Goal: Transaction & Acquisition: Purchase product/service

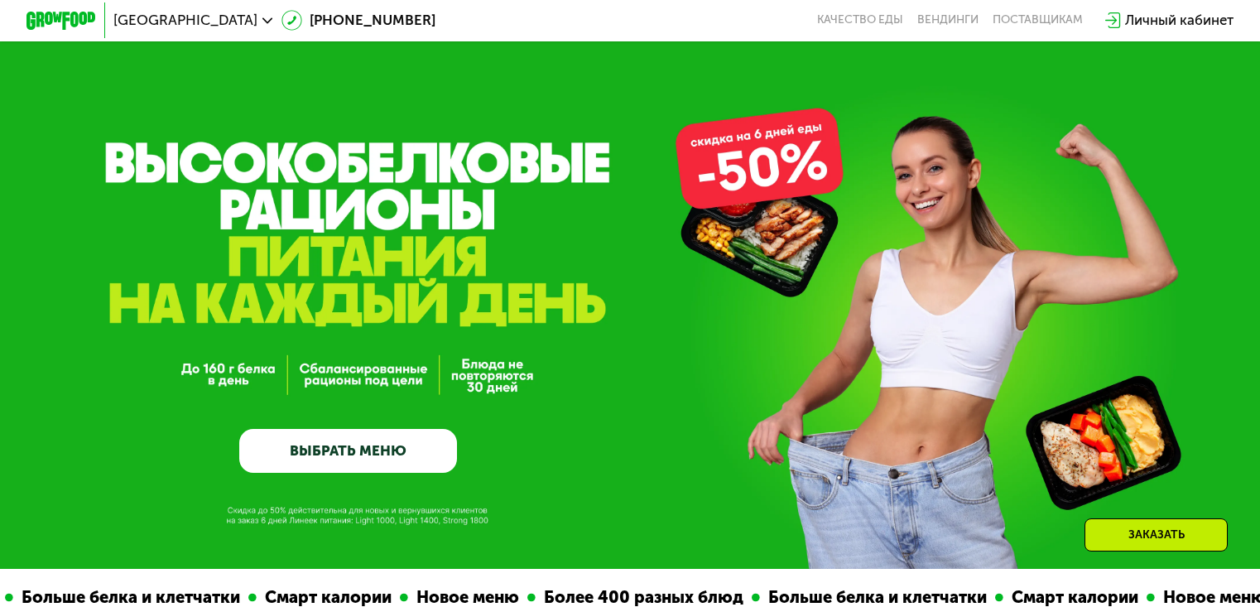
scroll to position [973, 0]
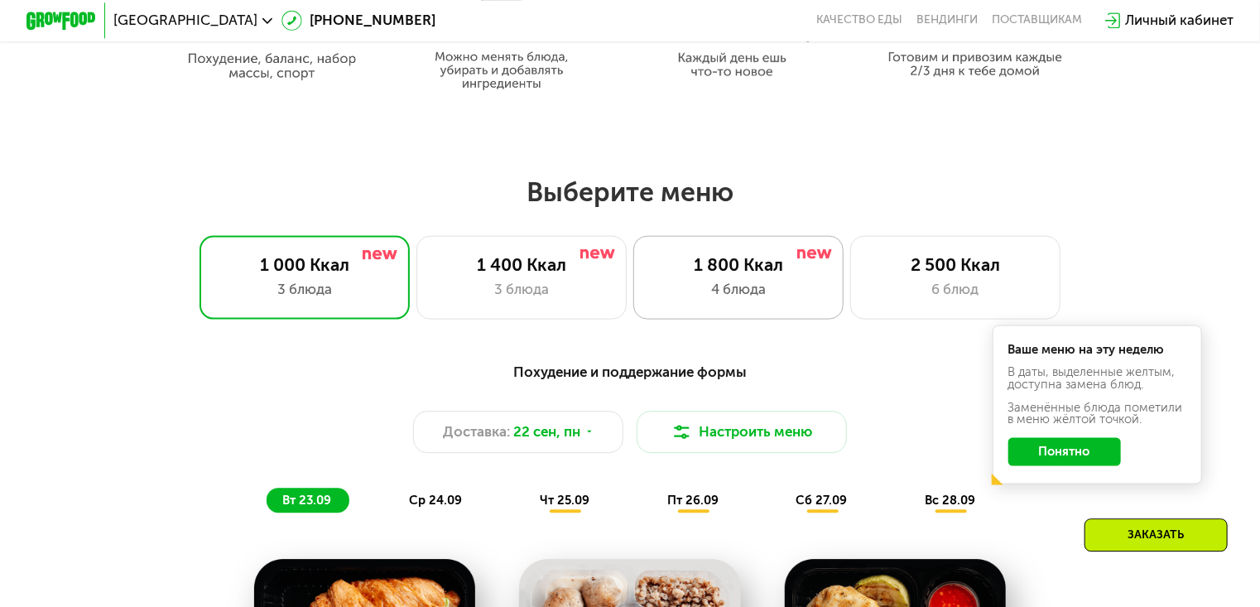
click at [737, 299] on div "4 блюда" at bounding box center [737, 288] width 173 height 21
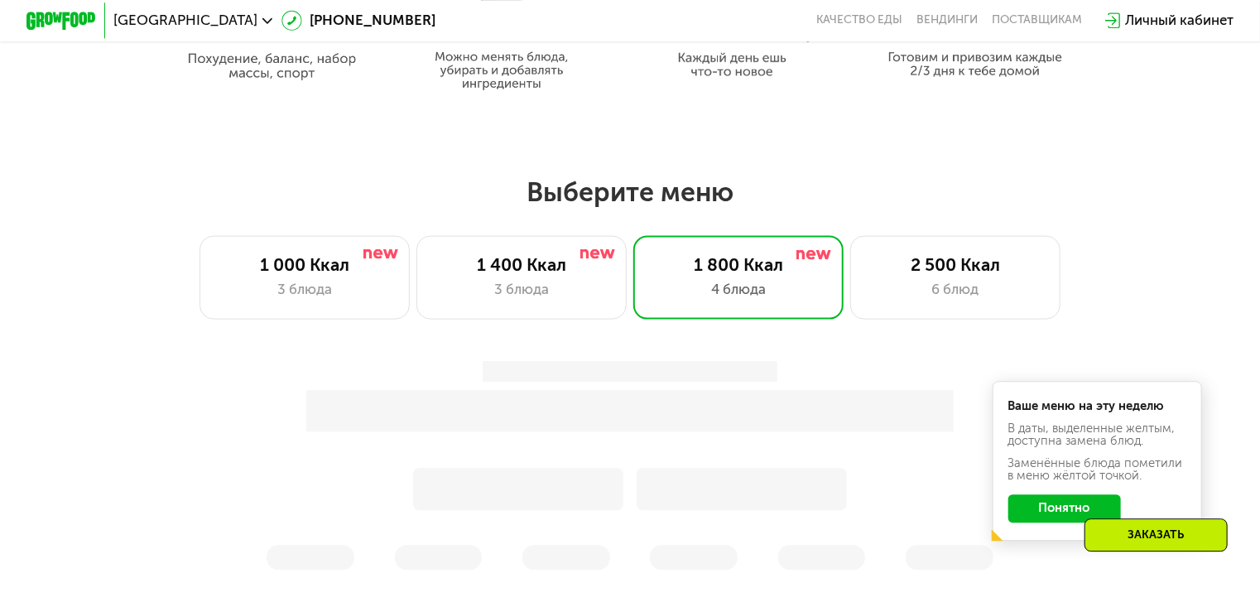
click at [1157, 544] on div "Заказать" at bounding box center [1155, 534] width 143 height 33
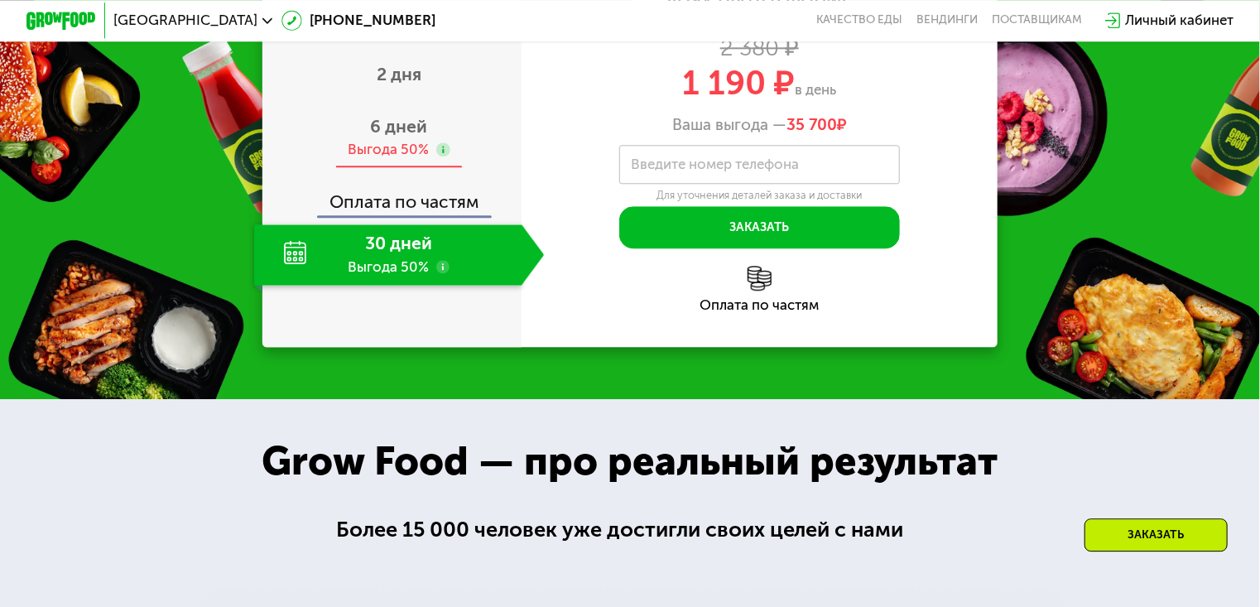
scroll to position [2274, 0]
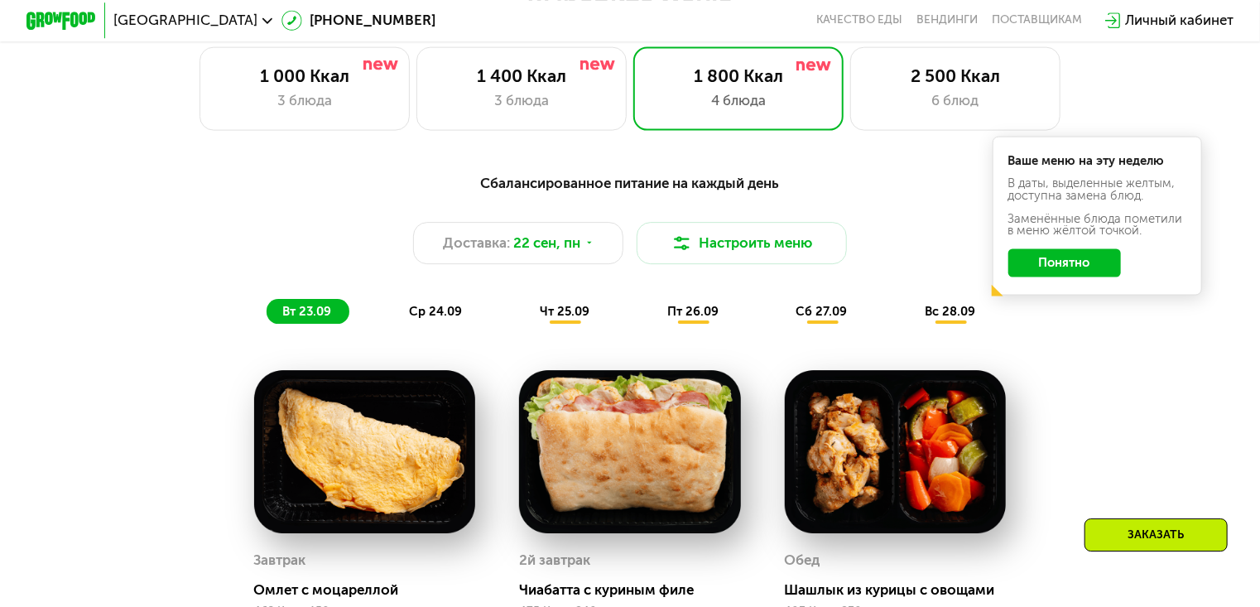
scroll to position [1162, 0]
click at [1091, 272] on button "Понятно" at bounding box center [1064, 262] width 113 height 28
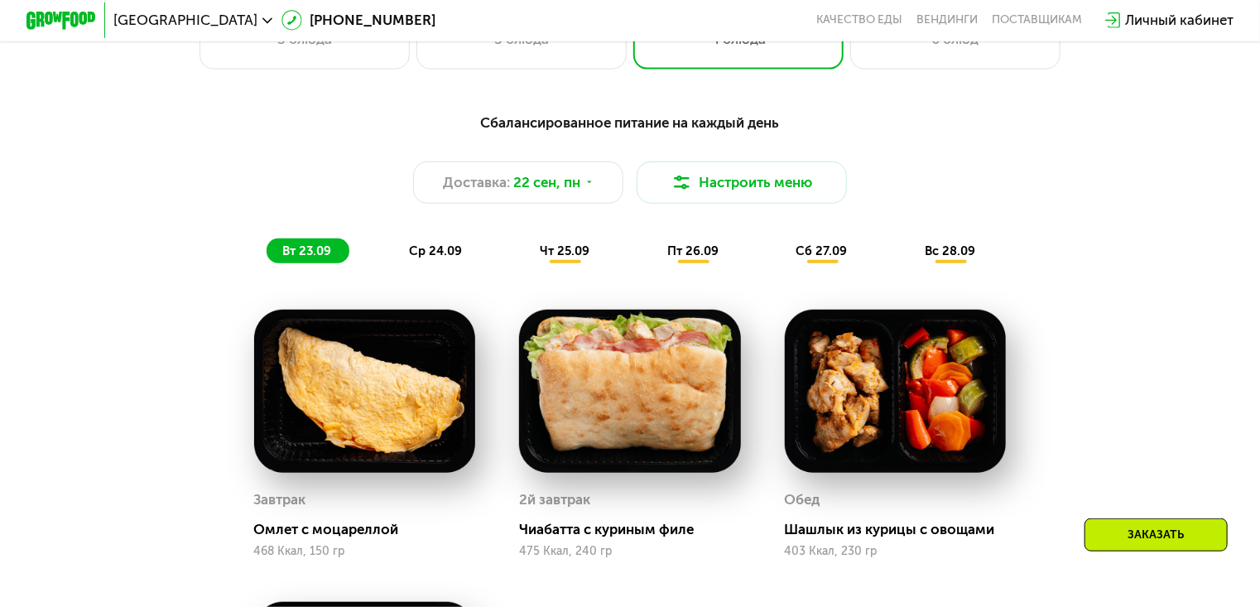
scroll to position [1225, 0]
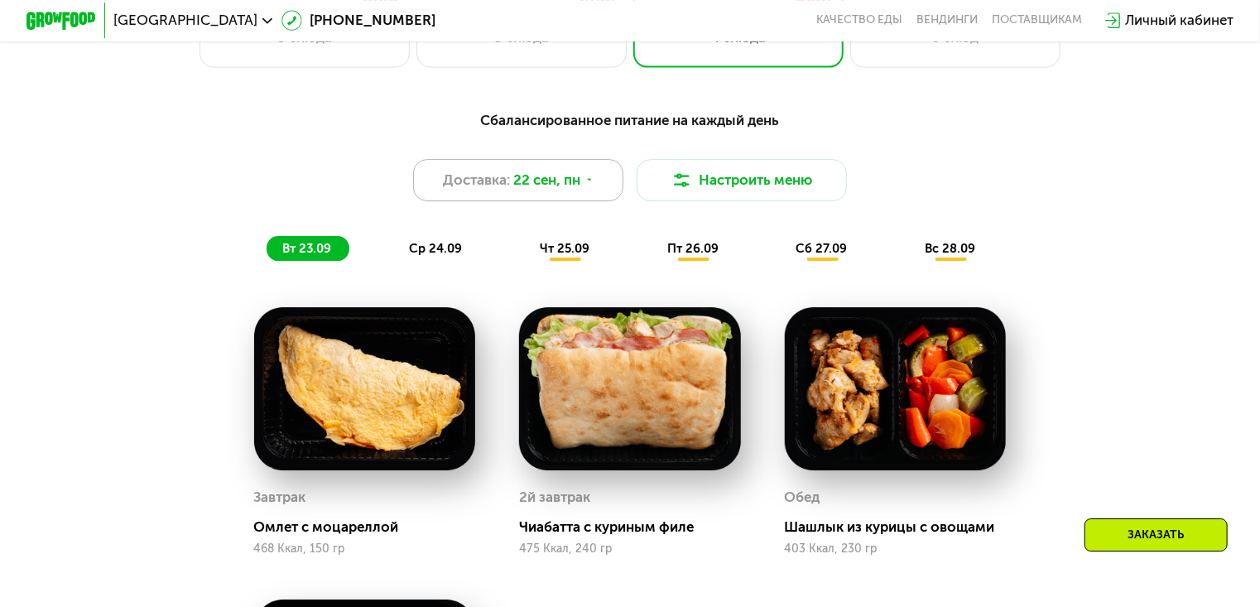
click at [521, 190] on span "22 сен, пн" at bounding box center [547, 180] width 67 height 21
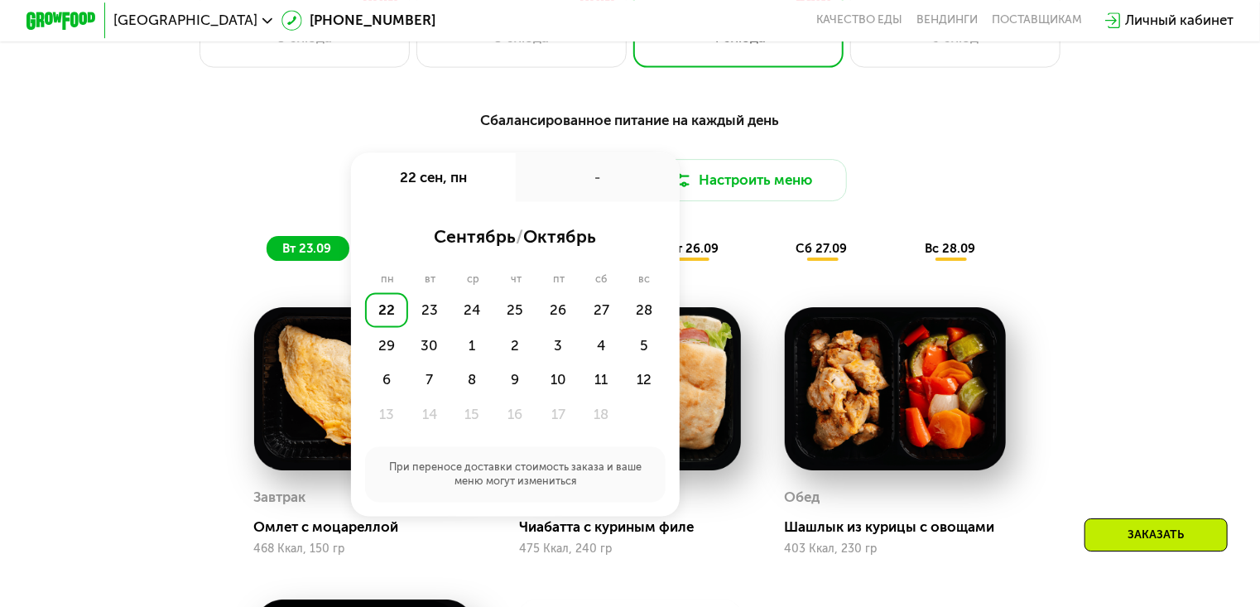
click at [386, 318] on div "22" at bounding box center [386, 309] width 43 height 35
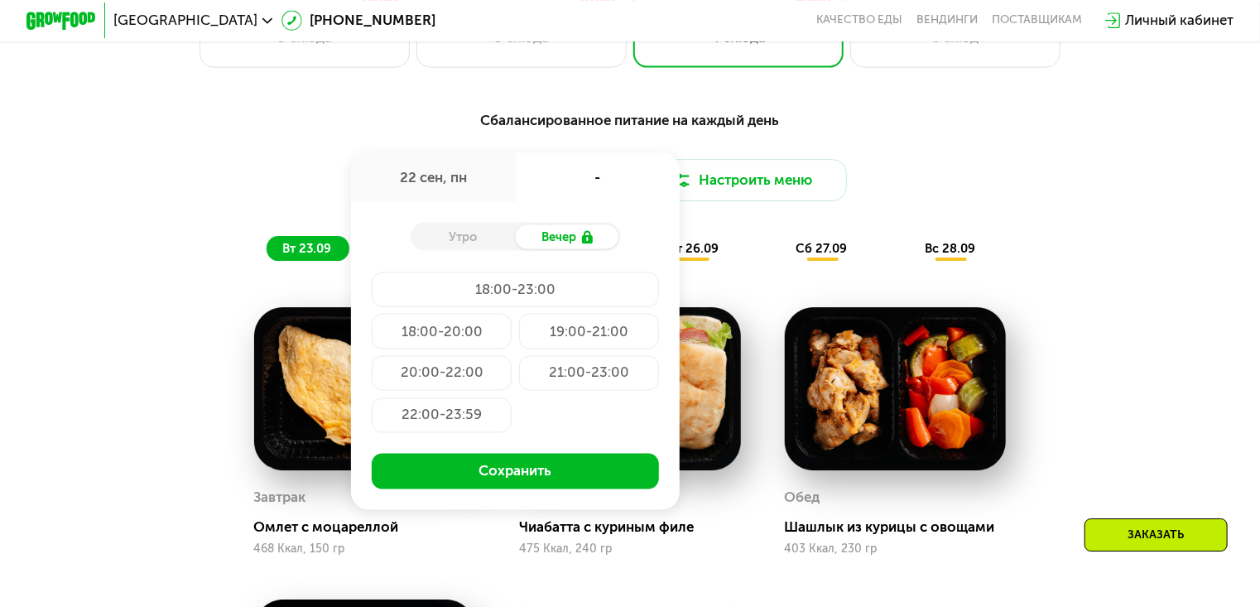
click at [447, 297] on div "18:00-23:00" at bounding box center [515, 288] width 287 height 35
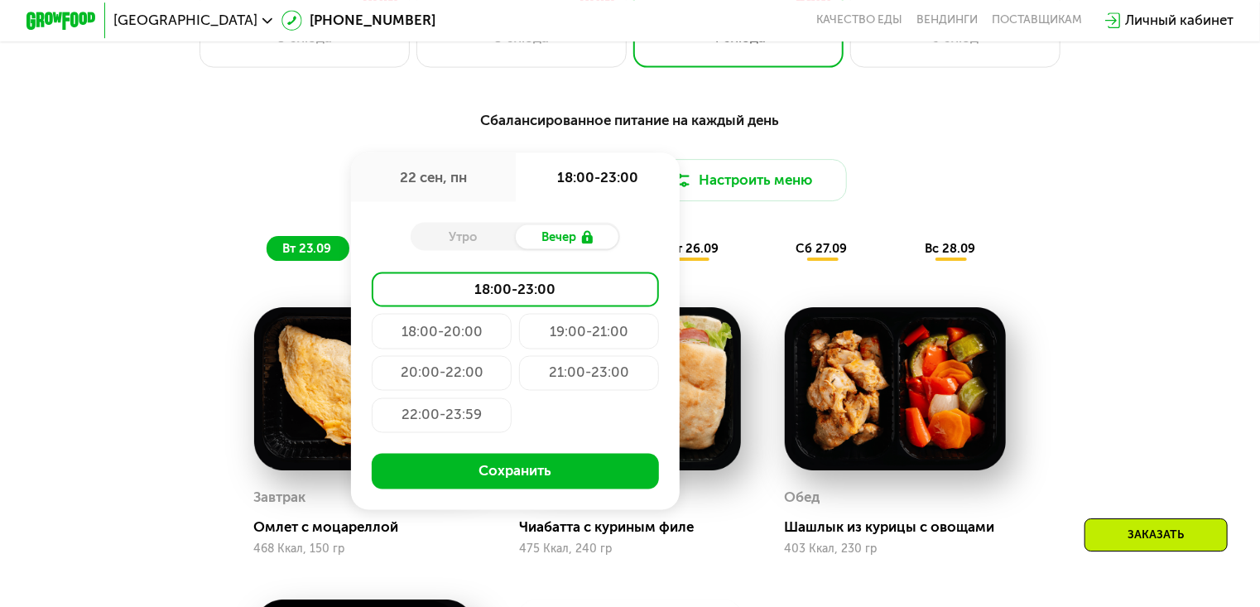
click at [439, 343] on div "18:00-20:00" at bounding box center [442, 330] width 140 height 35
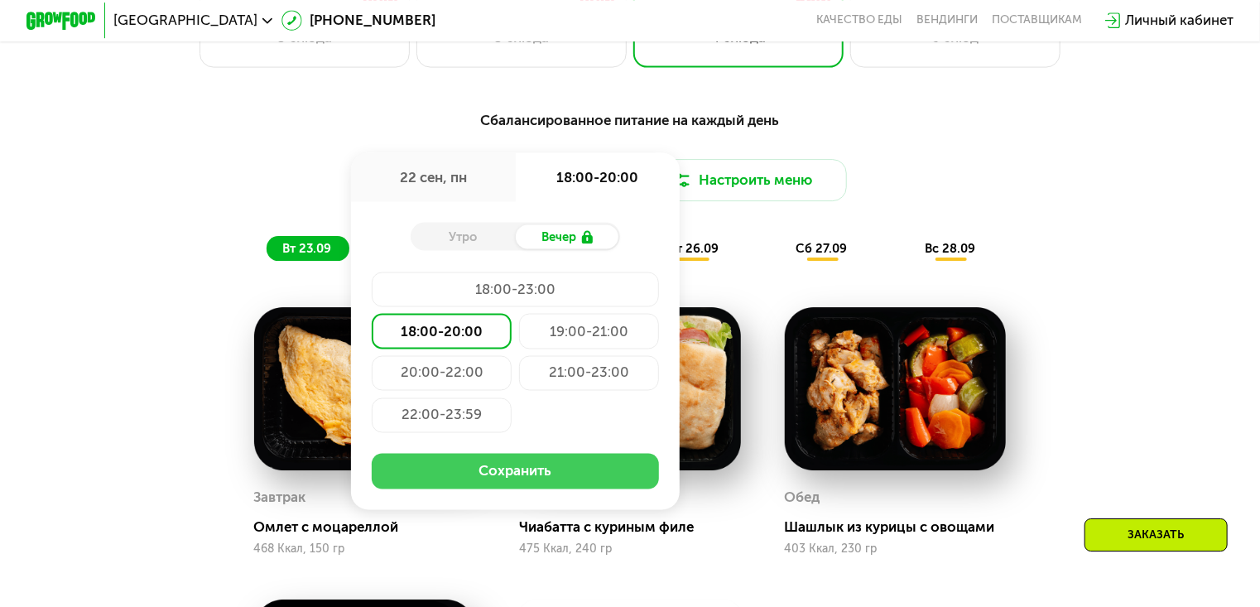
click at [535, 487] on button "Сохранить" at bounding box center [515, 470] width 287 height 35
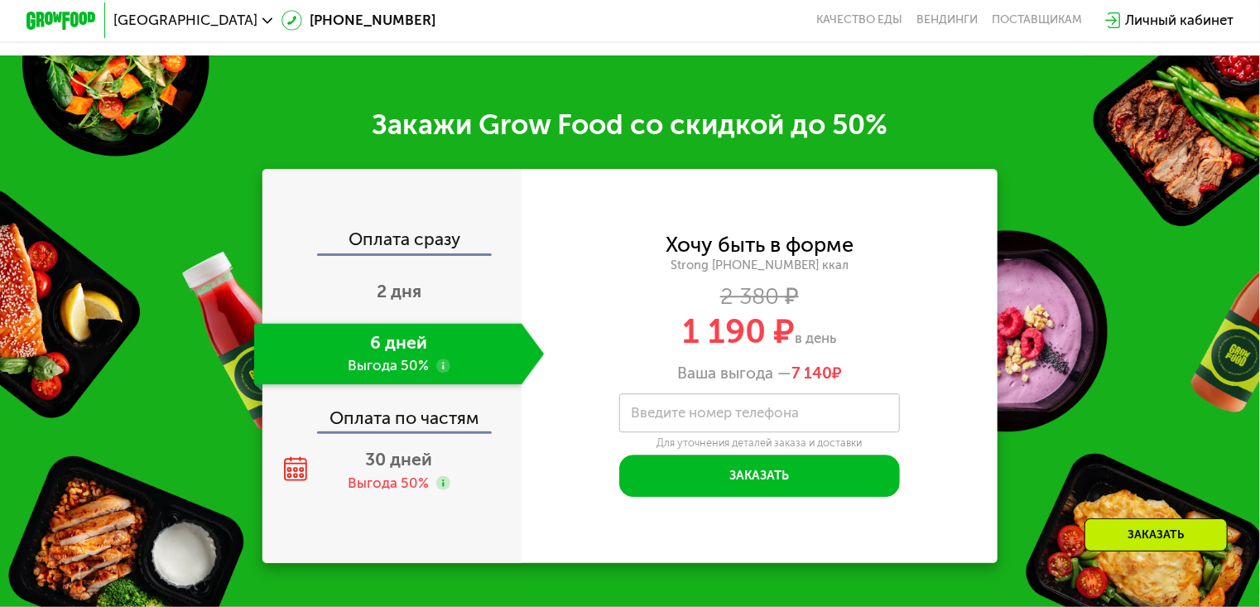
scroll to position [2135, 0]
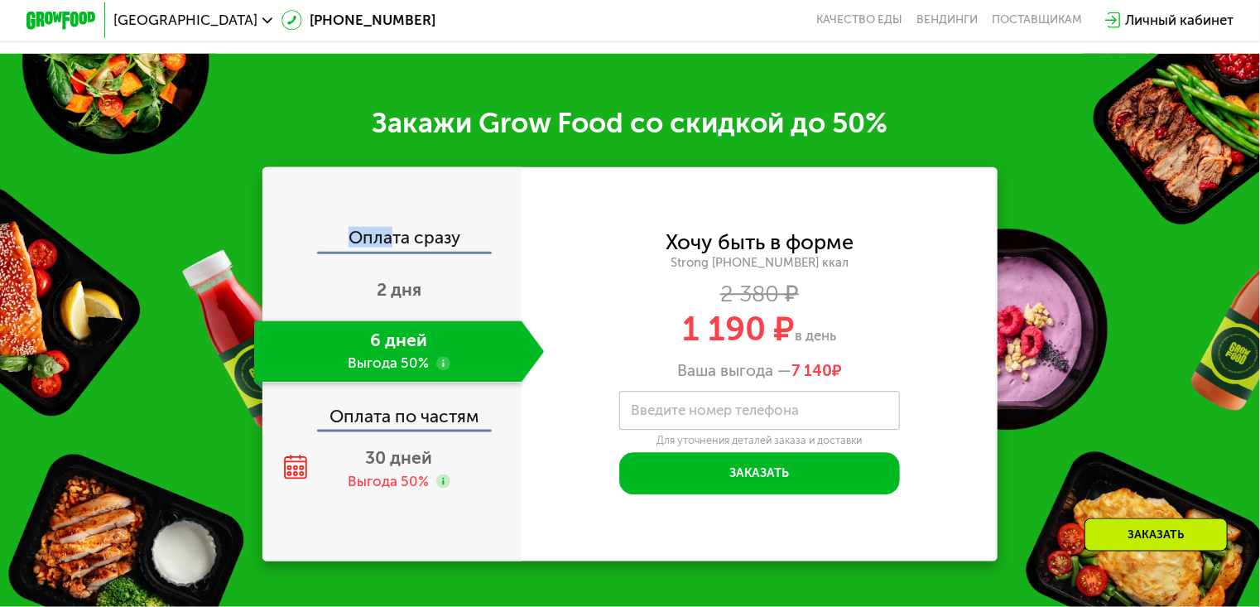
drag, startPoint x: 319, startPoint y: 261, endPoint x: 386, endPoint y: 255, distance: 66.5
click at [386, 251] on div "Оплата сразу" at bounding box center [392, 239] width 257 height 22
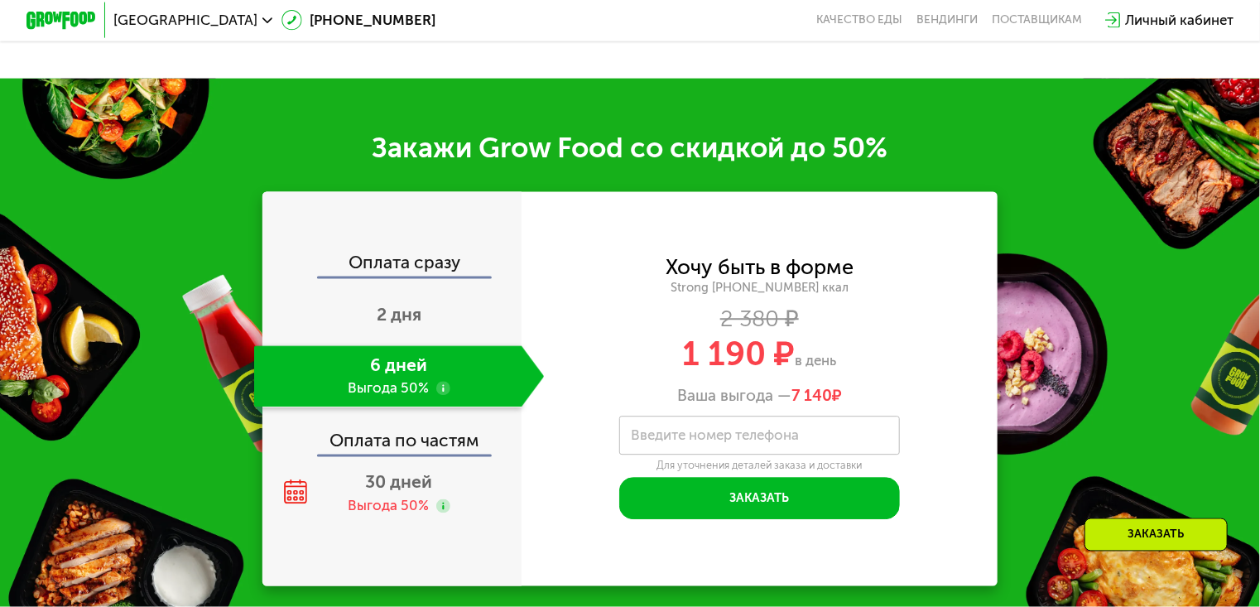
scroll to position [2112, 0]
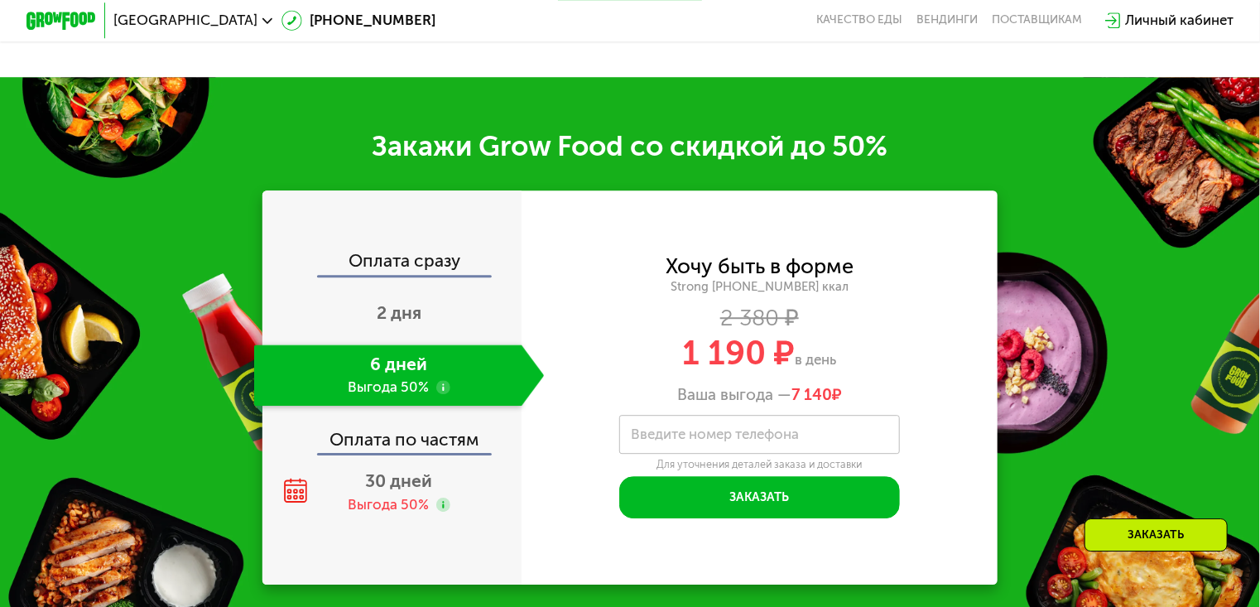
click at [715, 372] on span "1 190 ₽" at bounding box center [738, 353] width 113 height 40
drag, startPoint x: 687, startPoint y: 371, endPoint x: 883, endPoint y: 371, distance: 196.2
click at [883, 369] on div "1 190 ₽ в день" at bounding box center [759, 352] width 476 height 33
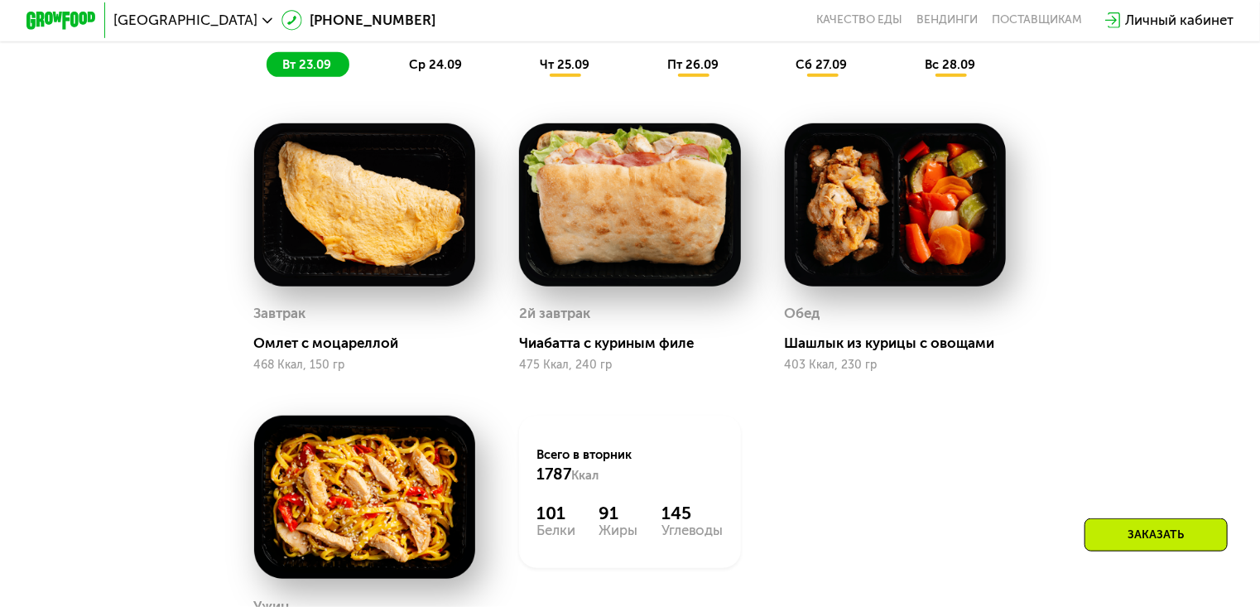
scroll to position [1410, 0]
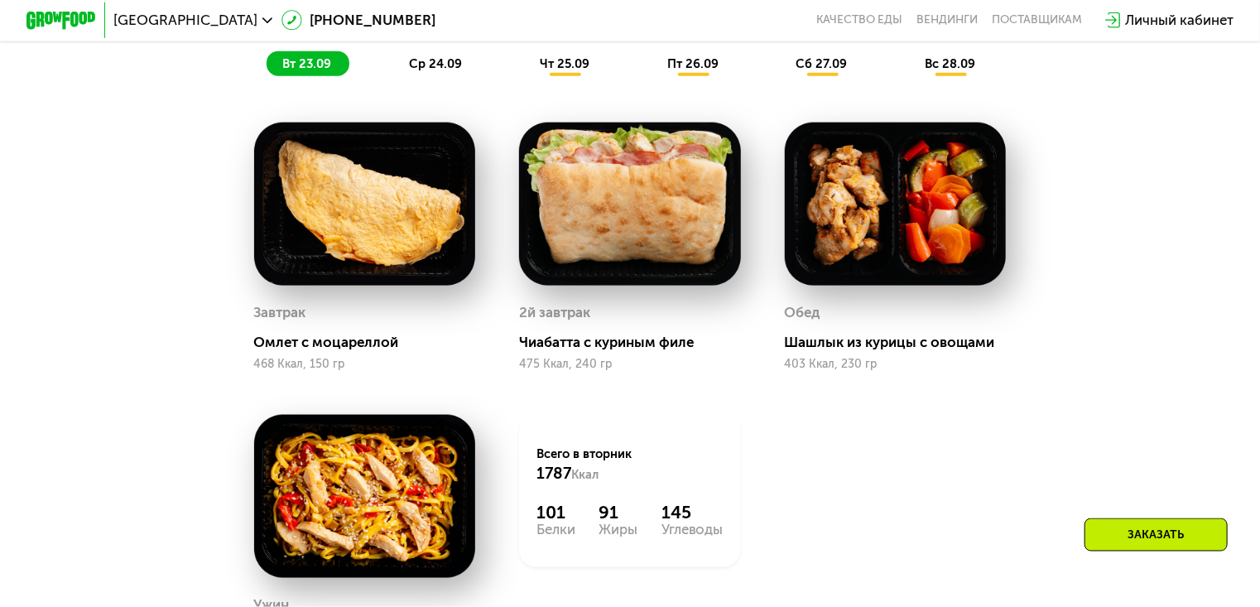
click at [429, 71] on span "ср 24.09" at bounding box center [435, 63] width 53 height 15
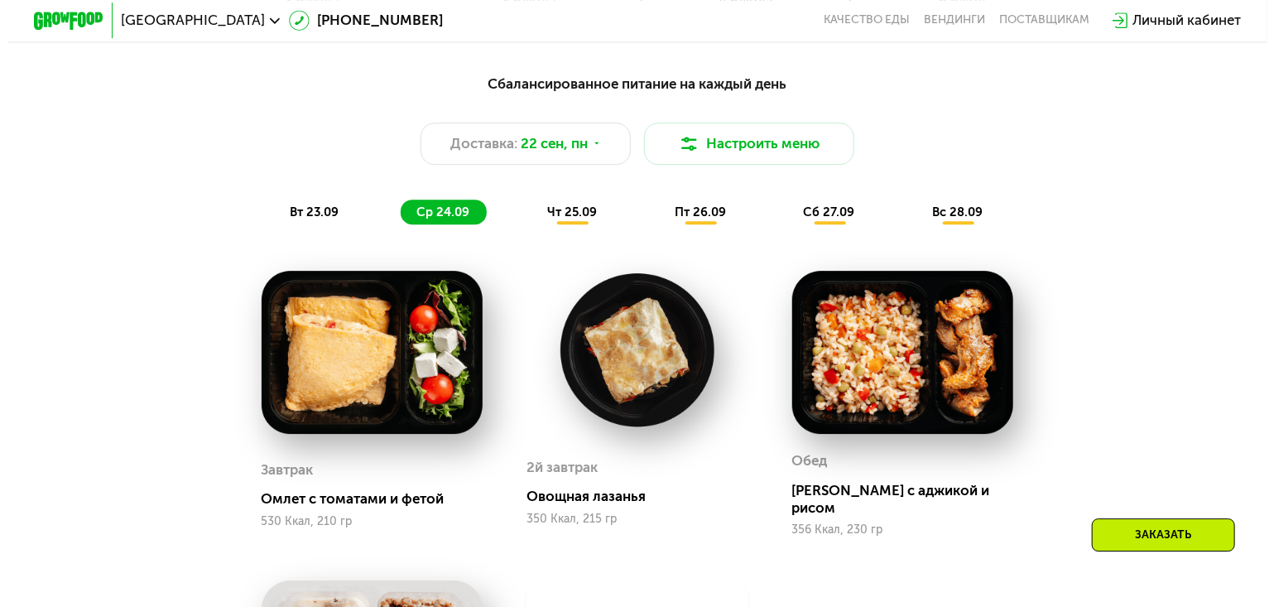
scroll to position [1223, 0]
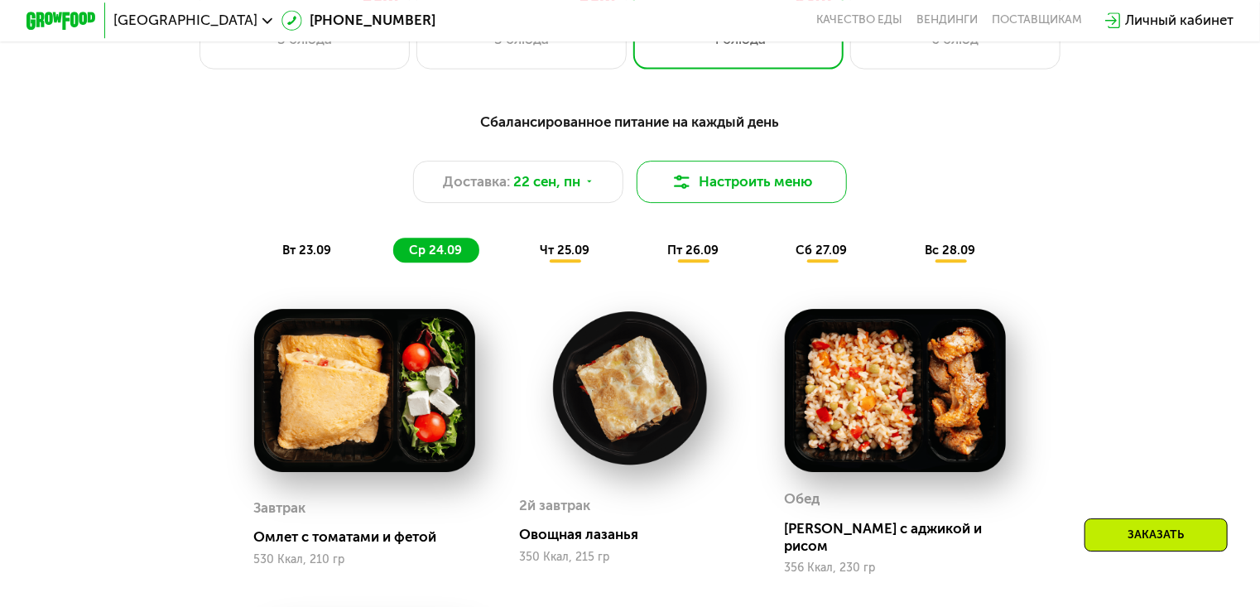
click at [722, 198] on button "Настроить меню" at bounding box center [741, 182] width 210 height 42
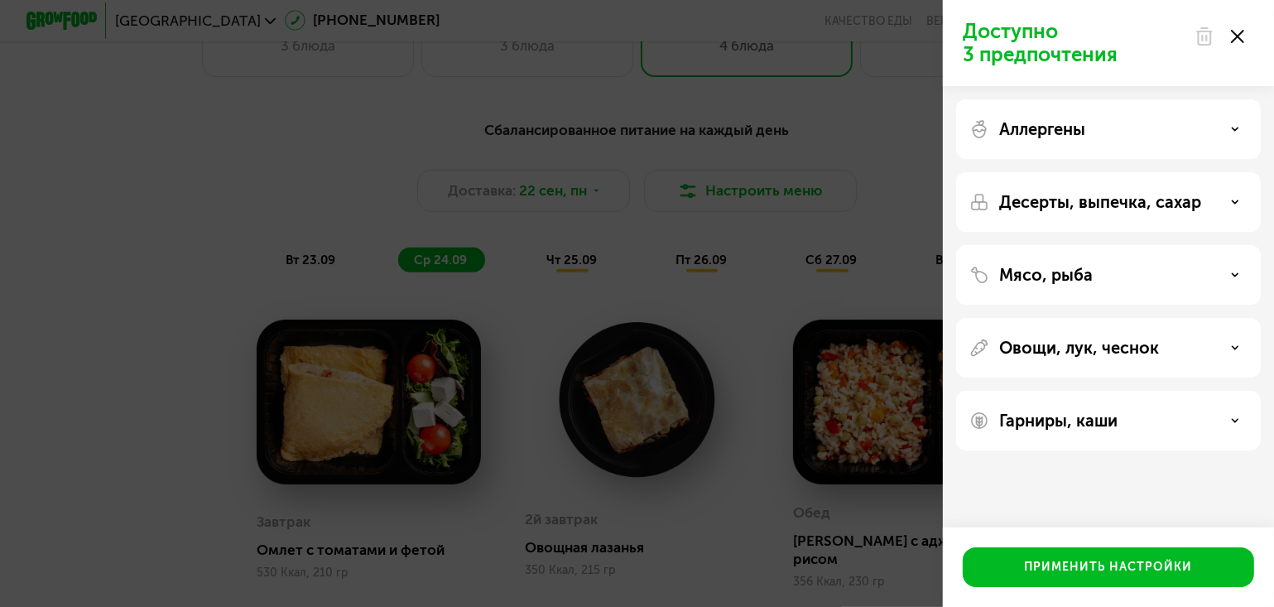
click at [1104, 148] on div "Аллергены" at bounding box center [1108, 129] width 305 height 60
click at [1101, 136] on div "Аллергены" at bounding box center [1108, 129] width 278 height 20
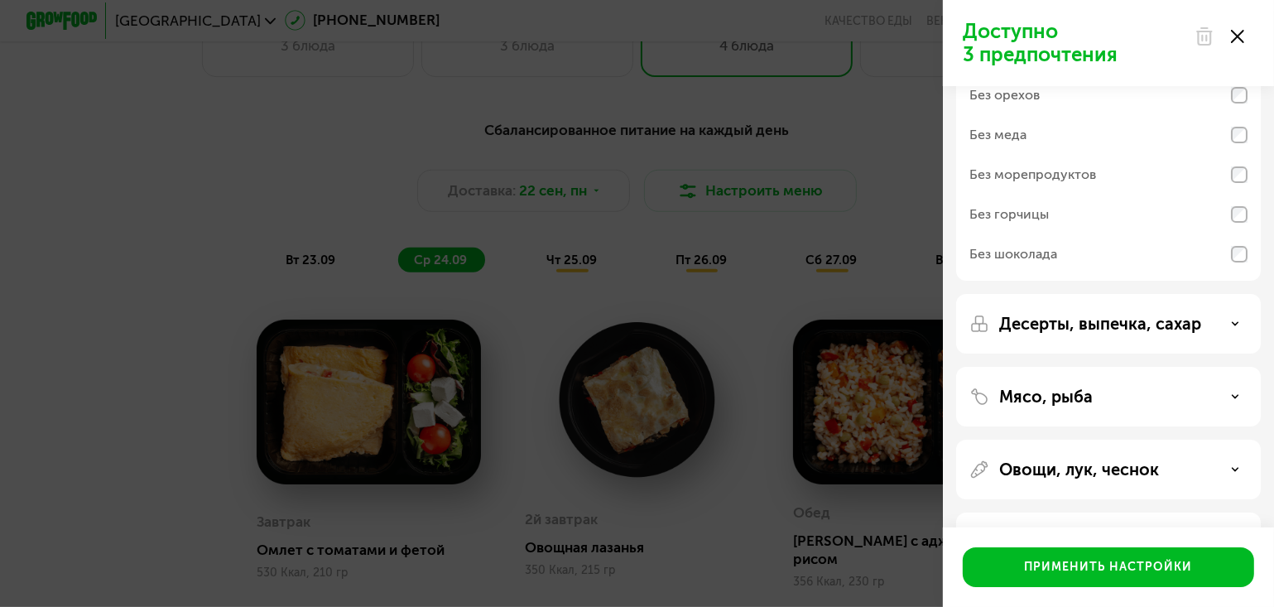
scroll to position [192, 0]
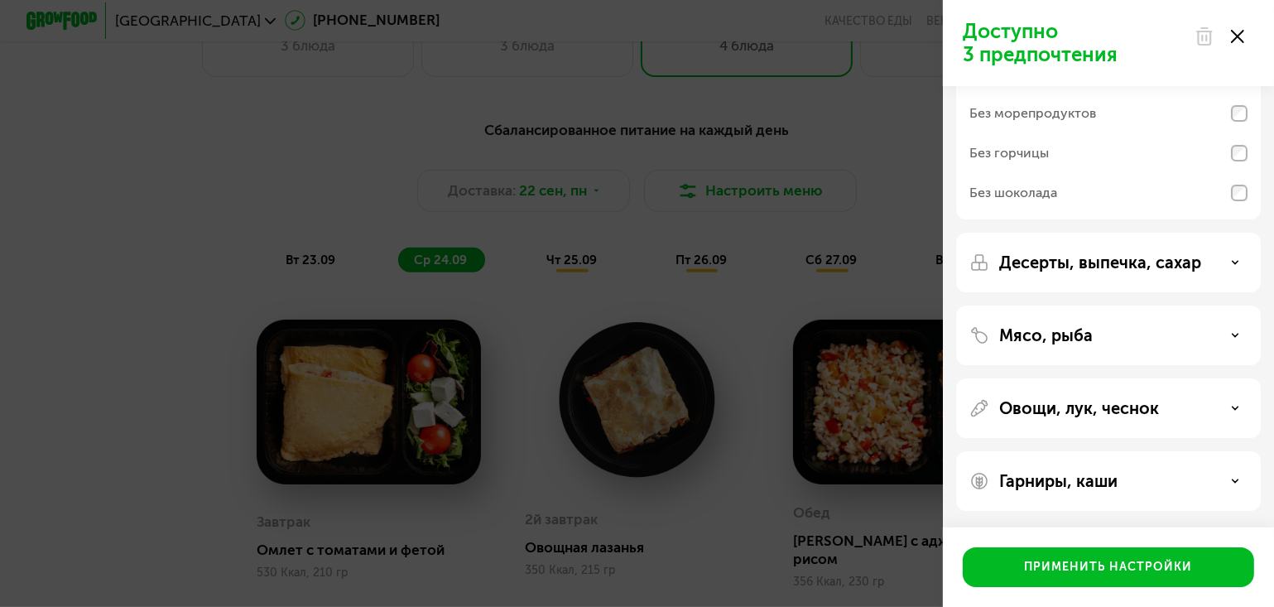
click at [1084, 395] on div "Овощи, лук, чеснок" at bounding box center [1108, 408] width 305 height 60
click at [1090, 410] on p "Овощи, лук, чеснок" at bounding box center [1079, 408] width 160 height 20
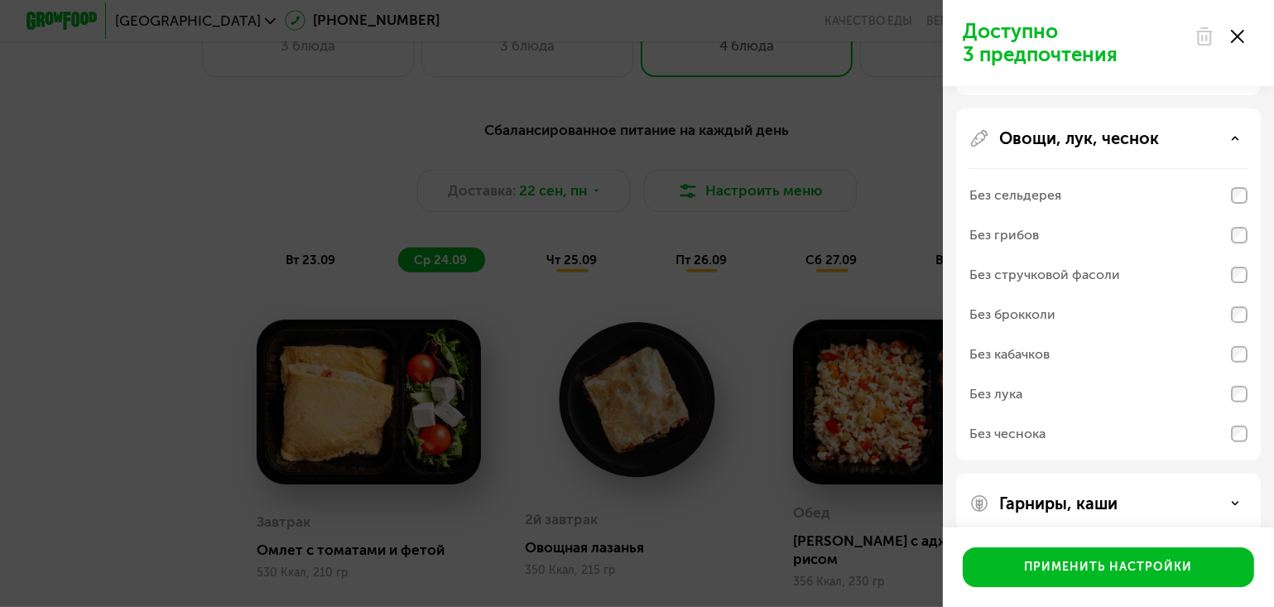
scroll to position [462, 0]
click at [1230, 391] on div "Без лука" at bounding box center [1108, 394] width 278 height 40
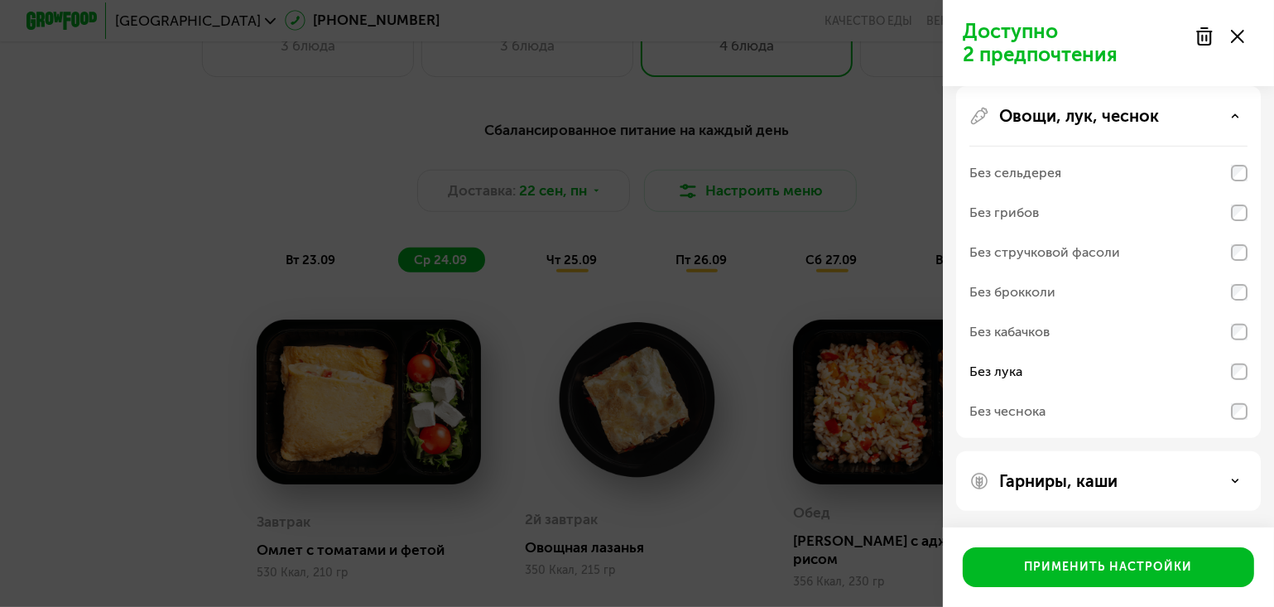
click at [1081, 479] on p "Гарниры, каши" at bounding box center [1058, 481] width 118 height 20
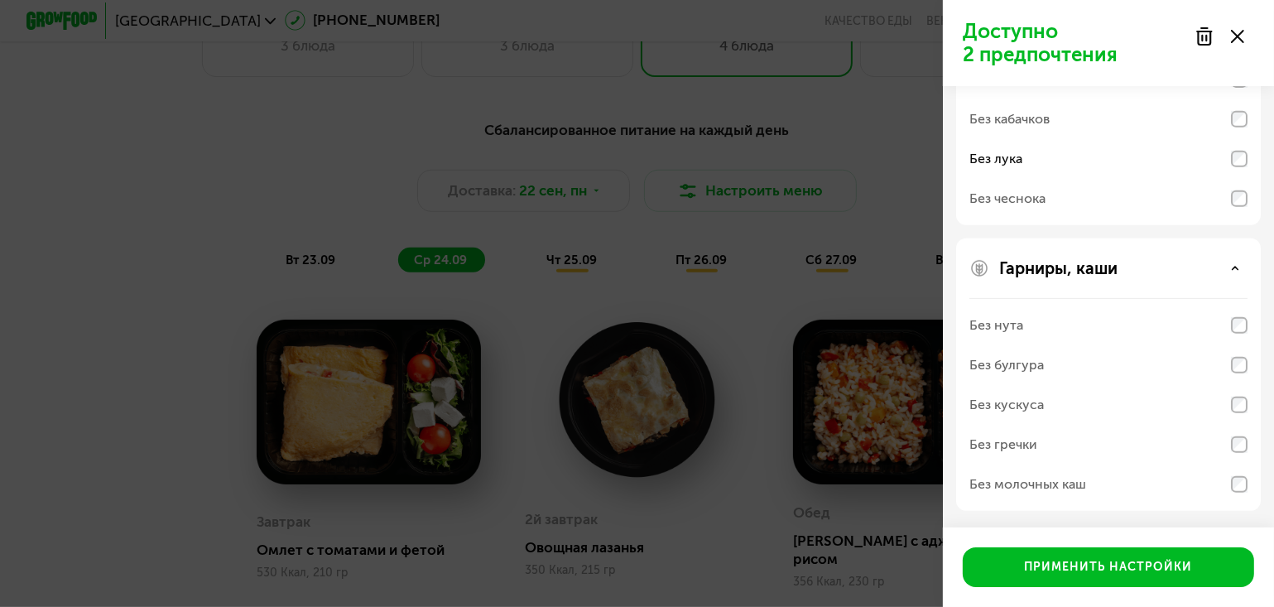
click at [898, 189] on div "Доступно 2 предпочтения Аллергены Без творога Без орехов Без меда Без морепроду…" at bounding box center [637, 303] width 1274 height 607
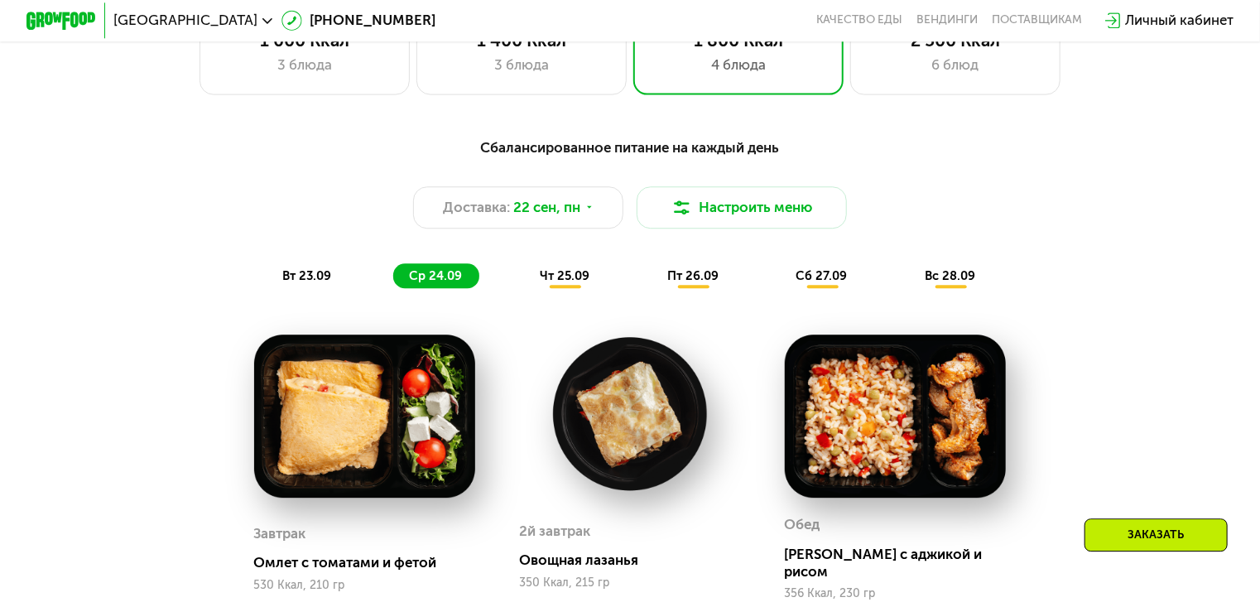
scroll to position [1196, 0]
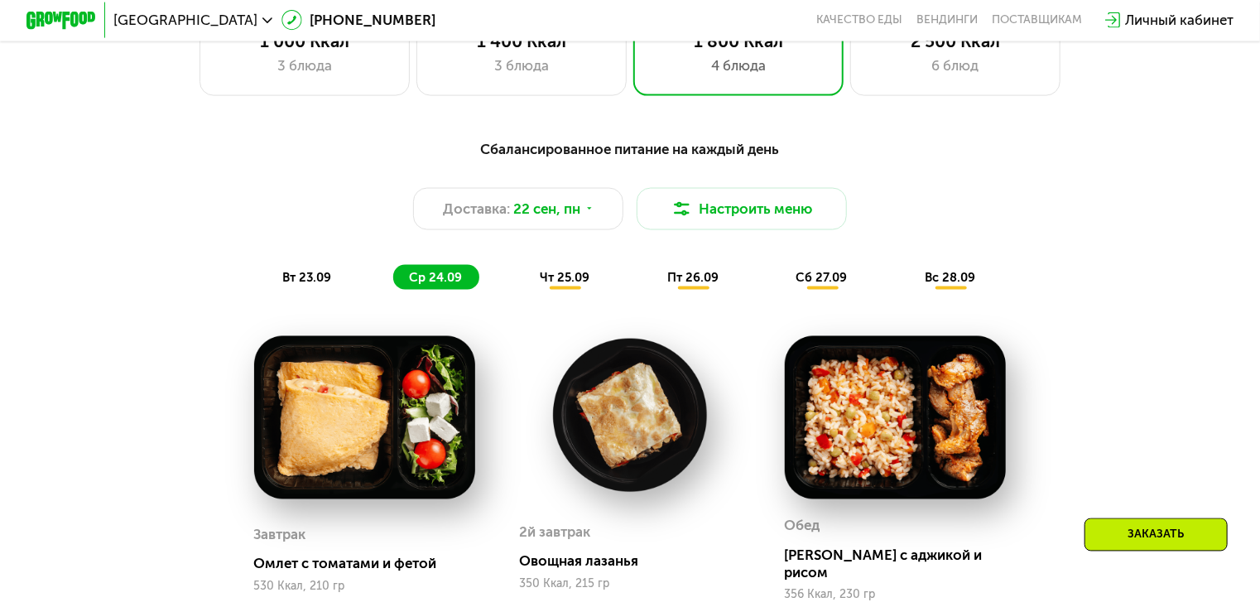
click at [556, 282] on span "чт 25.09" at bounding box center [565, 277] width 50 height 15
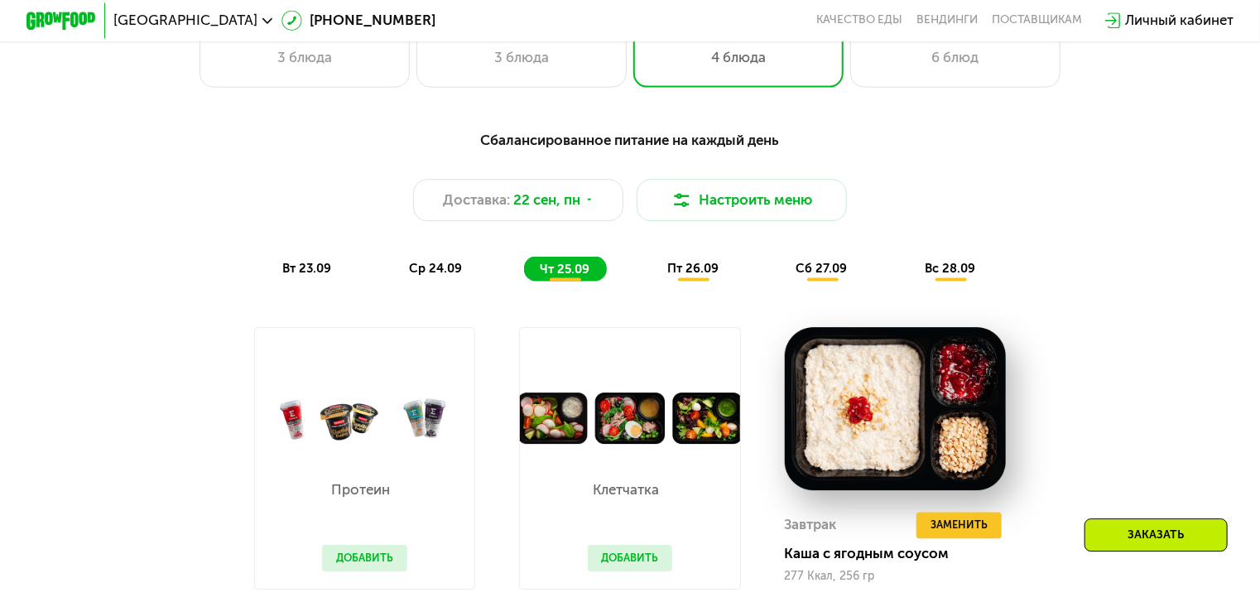
scroll to position [1099, 0]
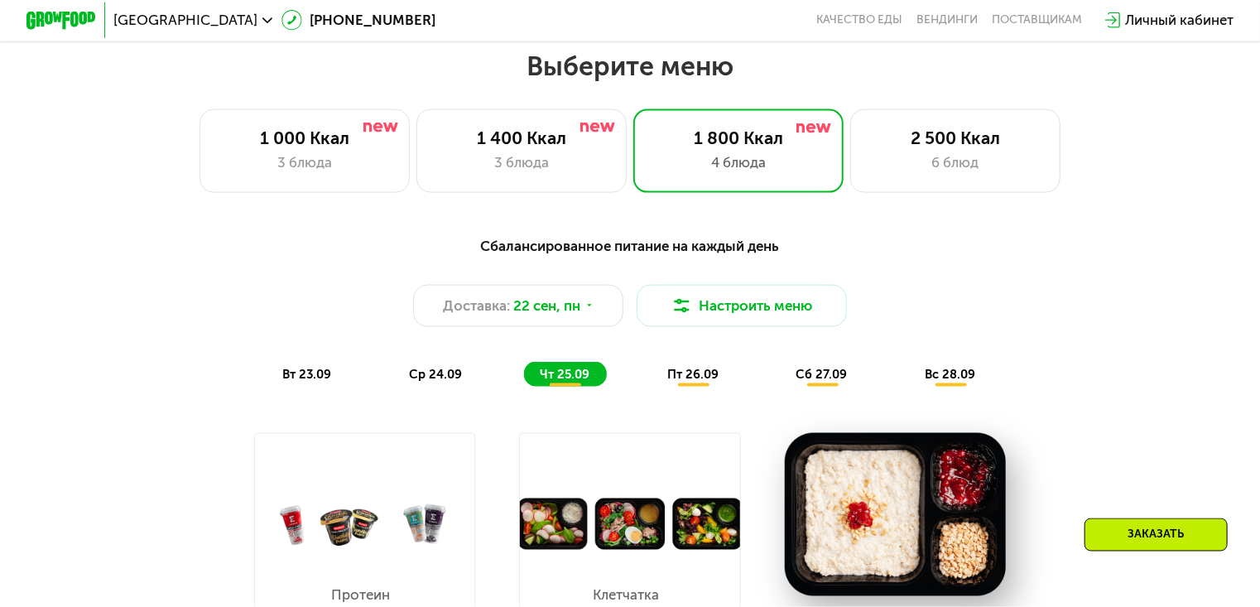
click at [437, 382] on span "ср 24.09" at bounding box center [435, 374] width 53 height 15
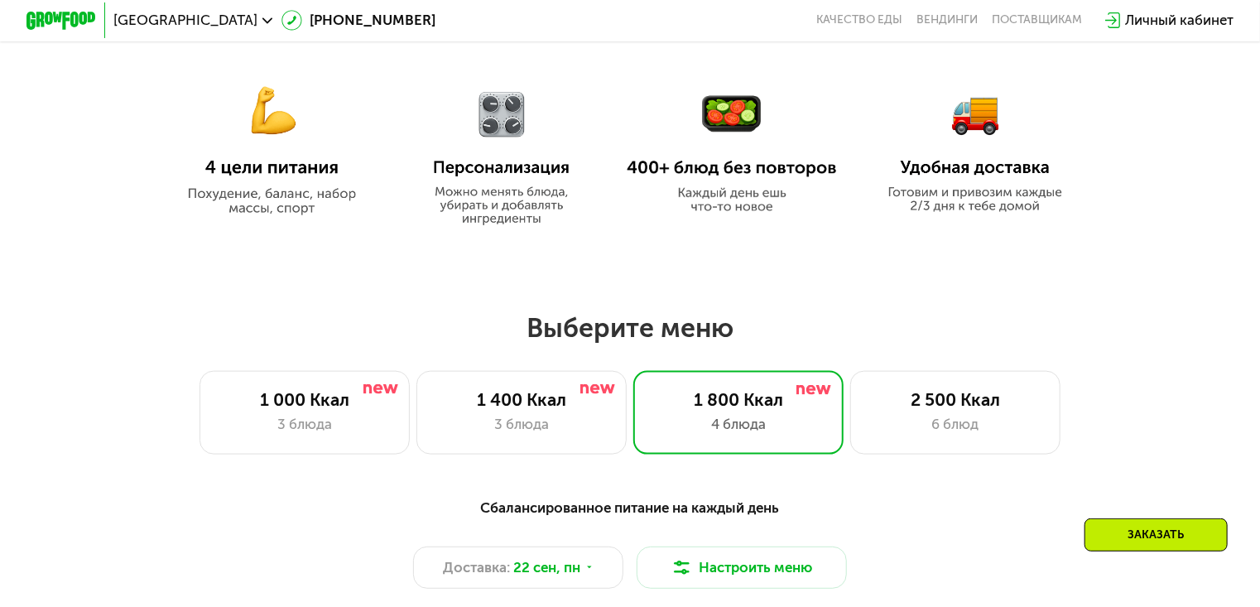
scroll to position [1020, 0]
